Goal: Navigation & Orientation: Find specific page/section

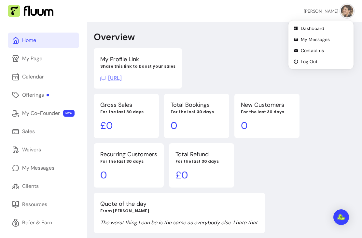
click at [346, 10] on img at bounding box center [347, 11] width 13 height 13
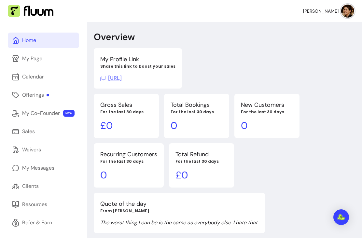
click at [340, 88] on div "My Profile Link Share this link to boost your sales [URL]" at bounding box center [225, 68] width 262 height 40
click at [45, 37] on link "Home" at bounding box center [43, 41] width 71 height 16
click at [350, 8] on img at bounding box center [348, 11] width 13 height 13
click at [320, 27] on span "Dashboard" at bounding box center [326, 28] width 46 height 6
click at [34, 39] on div "Home" at bounding box center [29, 41] width 14 height 8
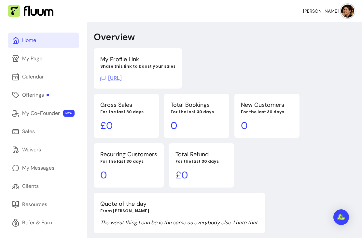
click at [40, 60] on div "My Page" at bounding box center [32, 59] width 20 height 8
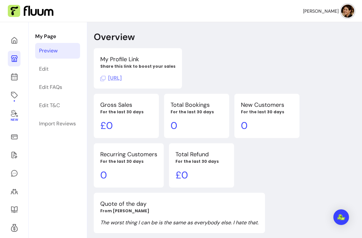
click at [122, 77] on span "[URL]" at bounding box center [111, 78] width 22 height 7
click at [349, 11] on img at bounding box center [348, 11] width 13 height 13
click at [313, 28] on span "Dashboard" at bounding box center [326, 28] width 46 height 6
click at [60, 51] on link "Preview" at bounding box center [57, 51] width 45 height 16
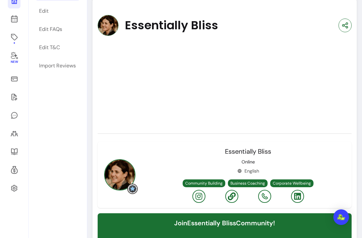
scroll to position [69, 0]
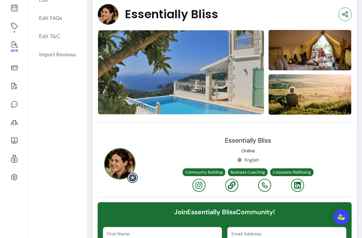
click at [346, 143] on div "Essentially Bliss Online English Community Building Business Coaching Corporate…" at bounding box center [248, 164] width 197 height 56
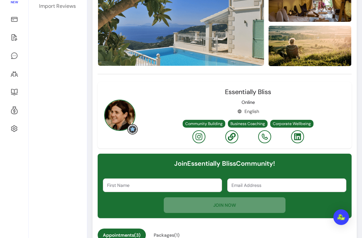
scroll to position [154, 0]
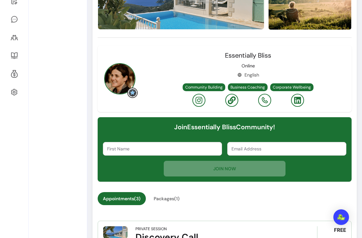
click at [141, 146] on input "First Name" at bounding box center [162, 149] width 111 height 7
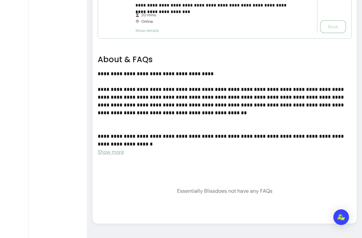
scroll to position [545, 0]
click at [114, 154] on span "Show more" at bounding box center [111, 152] width 26 height 7
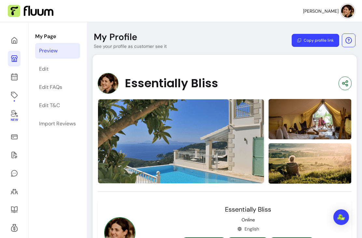
scroll to position [0, 0]
click at [326, 9] on span "[PERSON_NAME]" at bounding box center [321, 11] width 36 height 7
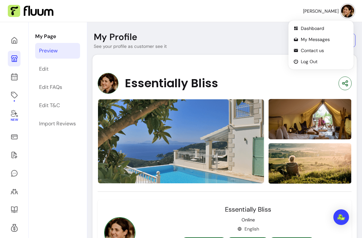
click at [314, 99] on img at bounding box center [310, 119] width 83 height 42
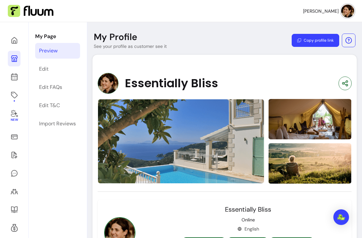
click at [319, 37] on button "Copy profile link" at bounding box center [316, 40] width 48 height 13
click at [14, 119] on span "New" at bounding box center [13, 120] width 7 height 4
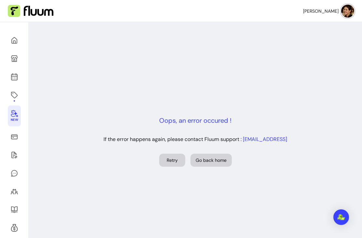
click at [18, 152] on icon at bounding box center [14, 155] width 8 height 8
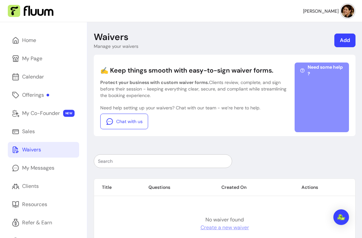
click at [56, 163] on link "My Messages" at bounding box center [43, 168] width 71 height 16
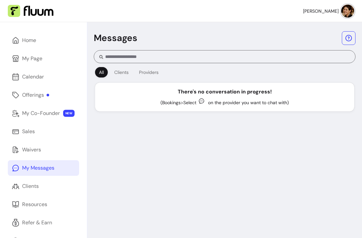
click at [30, 37] on div "Home" at bounding box center [29, 41] width 14 height 8
